Goal: Obtain resource: Obtain resource

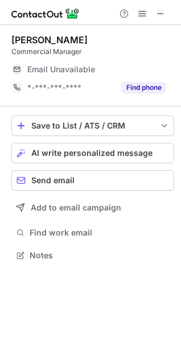
scroll to position [5, 5]
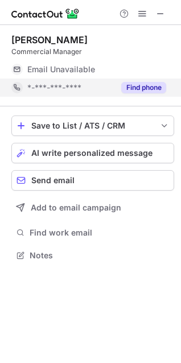
click at [134, 90] on button "Find phone" at bounding box center [143, 87] width 45 height 11
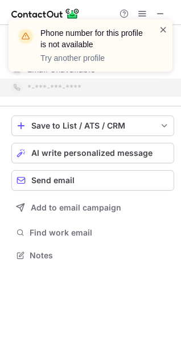
click at [161, 31] on span at bounding box center [163, 29] width 9 height 11
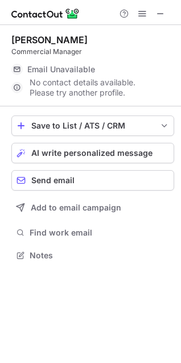
click at [161, 16] on span at bounding box center [160, 13] width 9 height 9
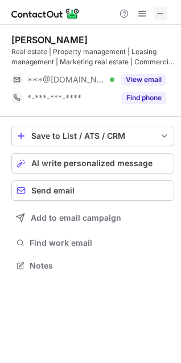
scroll to position [257, 181]
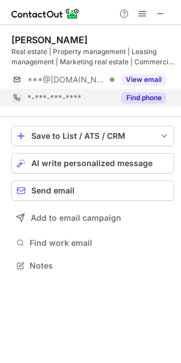
click at [143, 96] on button "Find phone" at bounding box center [143, 97] width 45 height 11
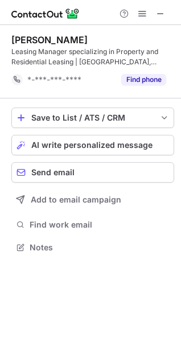
scroll to position [239, 181]
click at [160, 9] on span at bounding box center [160, 13] width 9 height 9
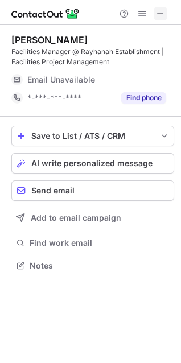
scroll to position [257, 181]
click at [161, 17] on span at bounding box center [160, 13] width 9 height 9
